Goal: Transaction & Acquisition: Book appointment/travel/reservation

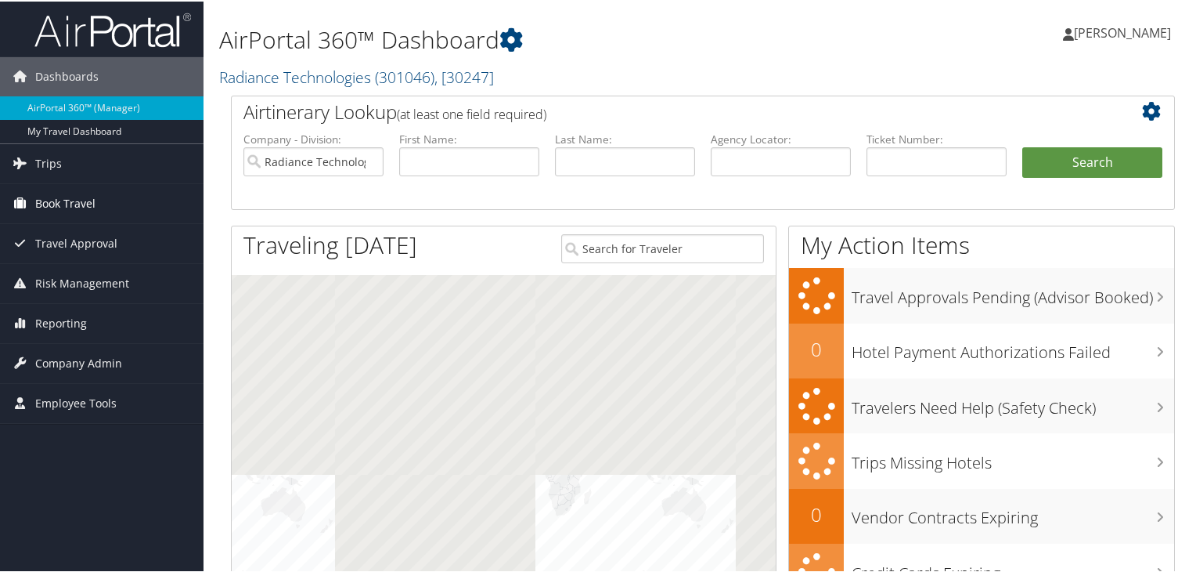
click at [103, 199] on link "Book Travel" at bounding box center [102, 201] width 204 height 39
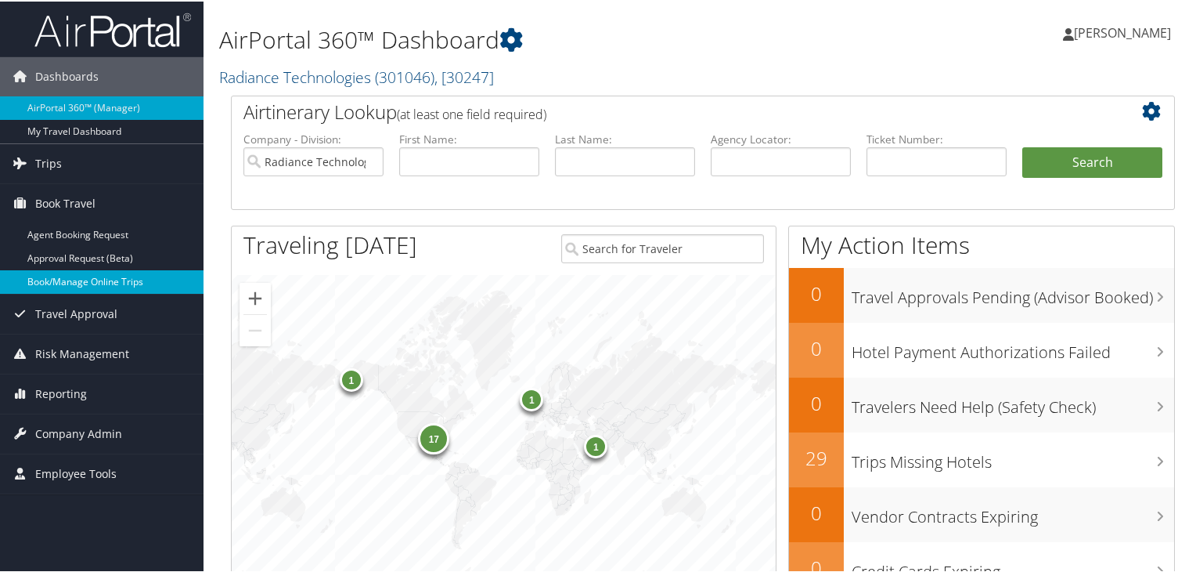
click at [137, 275] on link "Book/Manage Online Trips" at bounding box center [102, 280] width 204 height 23
